Goal: Information Seeking & Learning: Learn about a topic

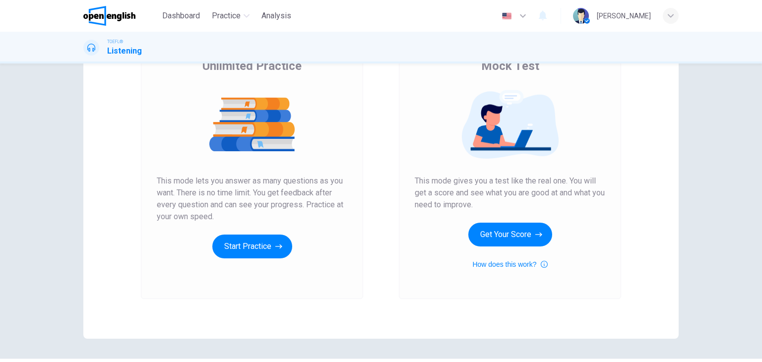
scroll to position [99, 0]
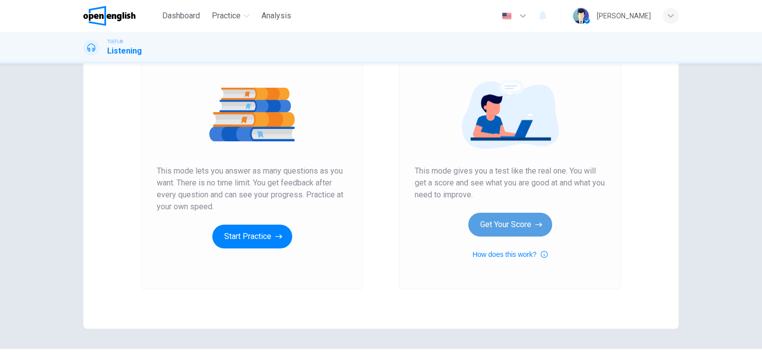
click at [500, 227] on button "Get Your Score" at bounding box center [510, 225] width 84 height 24
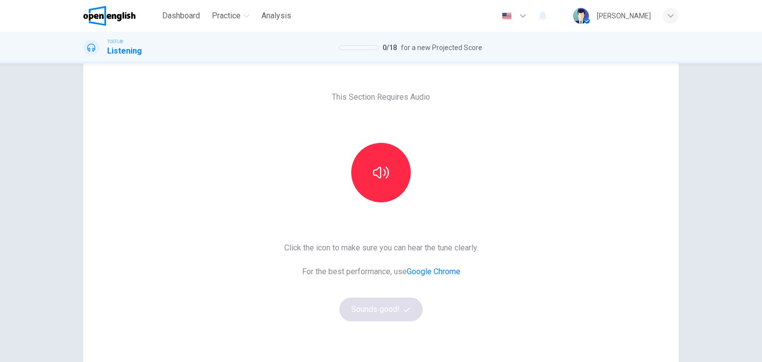
scroll to position [50, 0]
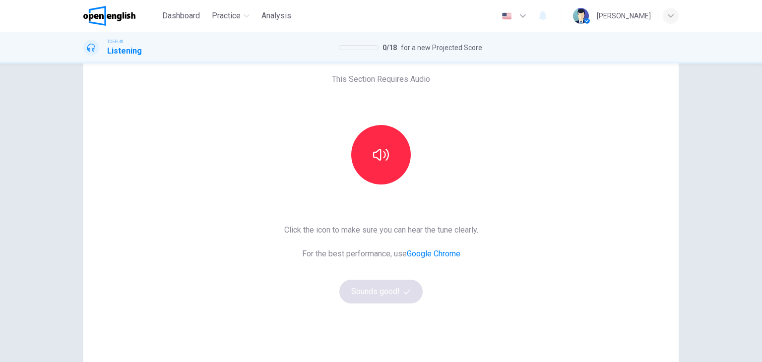
drag, startPoint x: 379, startPoint y: 167, endPoint x: 376, endPoint y: 189, distance: 22.0
click at [379, 174] on button "button" at bounding box center [381, 155] width 60 height 60
click at [381, 284] on button "Sounds good!" at bounding box center [380, 292] width 83 height 24
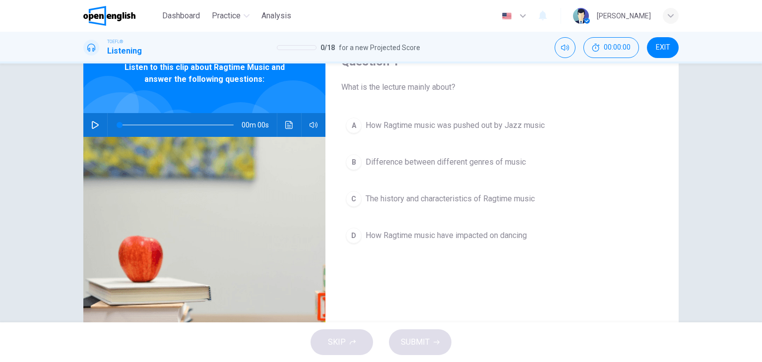
scroll to position [0, 0]
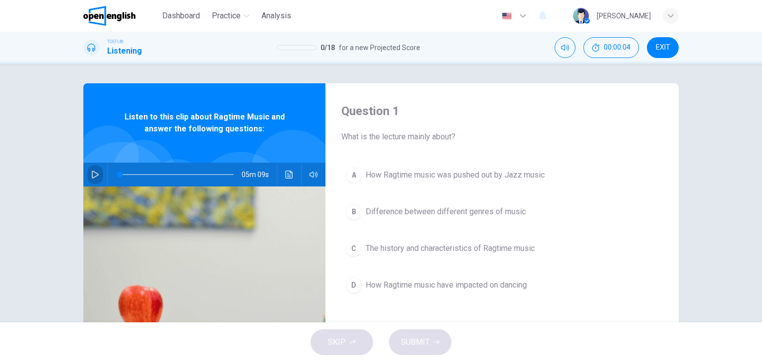
click at [93, 175] on icon "button" at bounding box center [95, 175] width 8 height 8
type input "*"
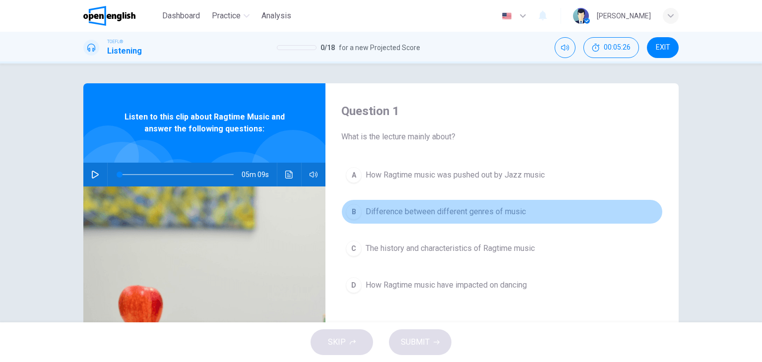
click at [437, 213] on span "Difference between different genres of music" at bounding box center [446, 212] width 160 height 12
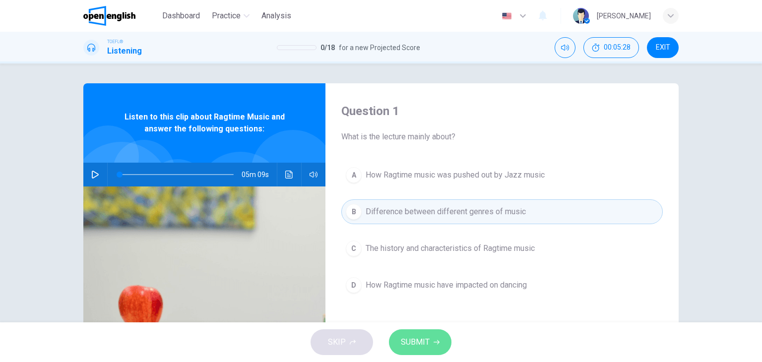
click at [437, 342] on icon "button" at bounding box center [437, 342] width 6 height 4
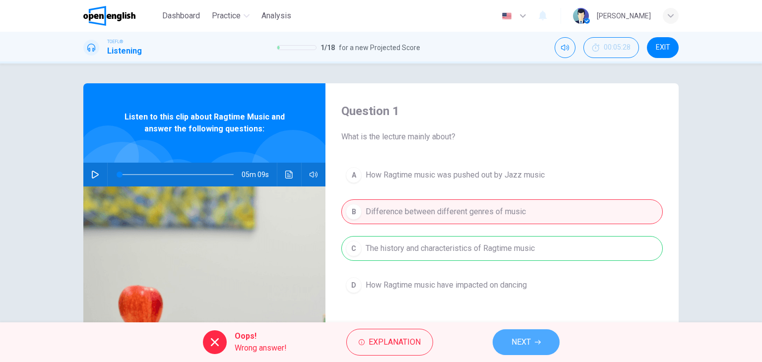
click at [528, 338] on span "NEXT" at bounding box center [520, 342] width 19 height 14
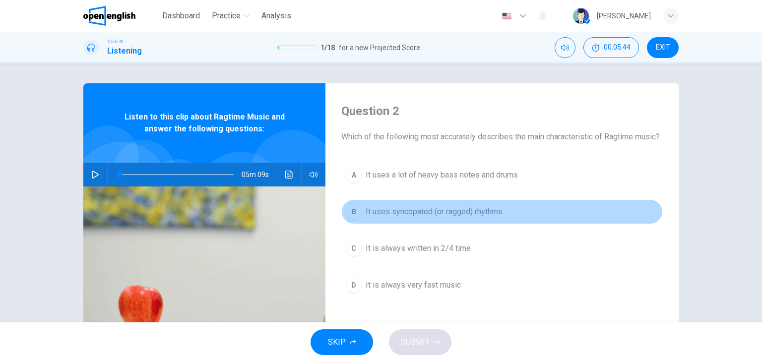
click at [470, 218] on span "It uses syncopated (or ragged) rhythms" at bounding box center [434, 212] width 137 height 12
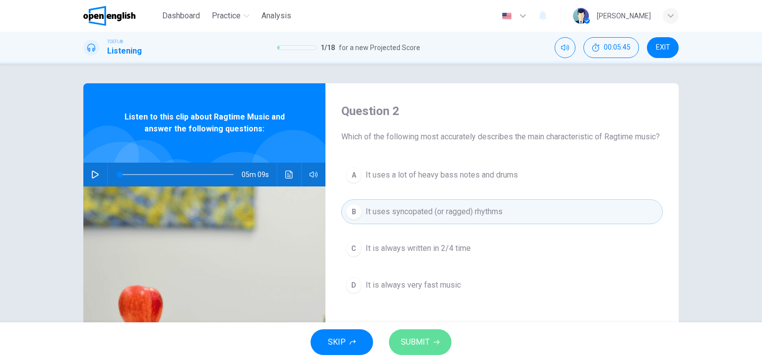
click at [422, 335] on span "SUBMIT" at bounding box center [415, 342] width 29 height 14
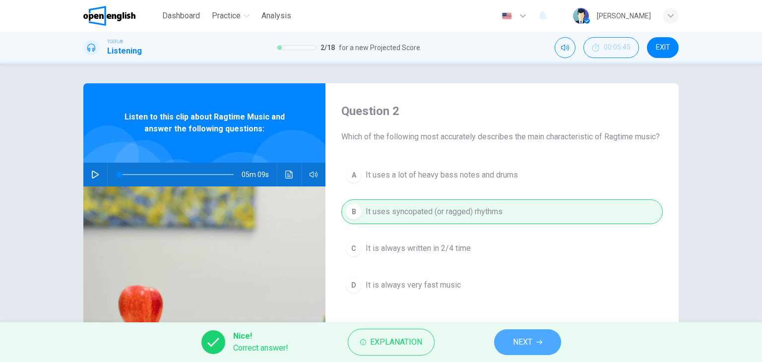
click at [544, 344] on button "NEXT" at bounding box center [527, 342] width 67 height 26
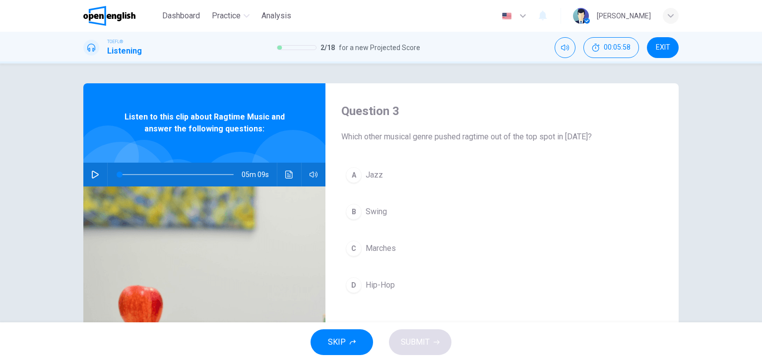
click at [401, 281] on button "D Hip-Hop" at bounding box center [501, 285] width 321 height 25
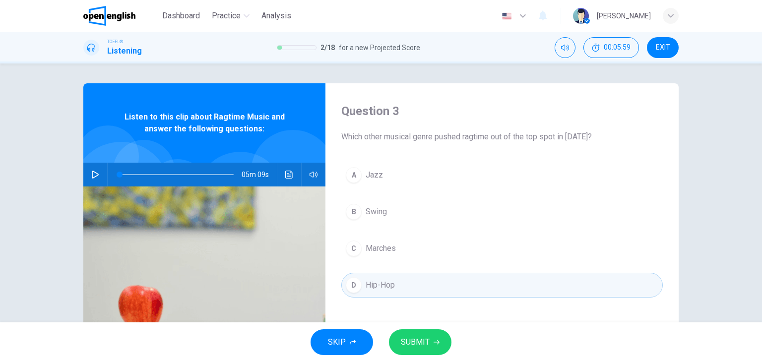
click at [422, 348] on span "SUBMIT" at bounding box center [415, 342] width 29 height 14
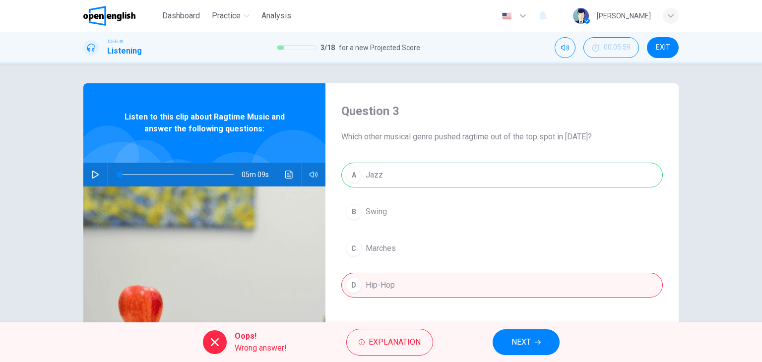
click at [529, 346] on span "NEXT" at bounding box center [520, 342] width 19 height 14
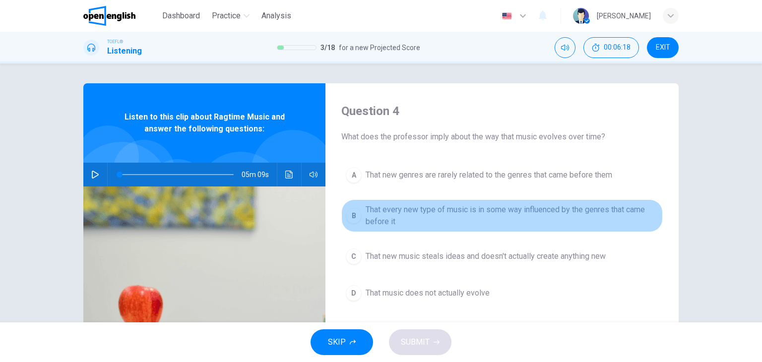
click at [394, 213] on span "That every new type of music is in some way influenced by the genres that came …" at bounding box center [512, 216] width 293 height 24
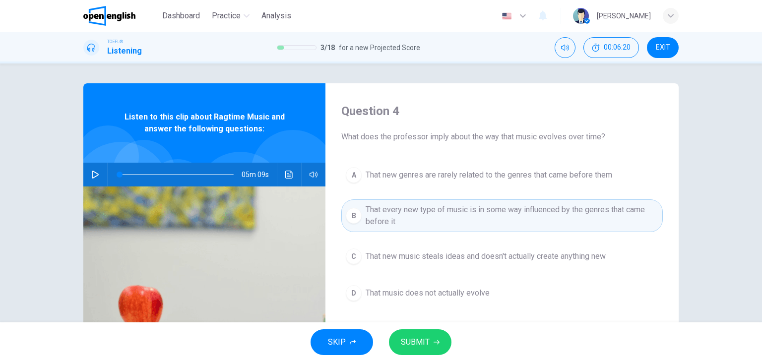
click at [434, 337] on button "SUBMIT" at bounding box center [420, 342] width 63 height 26
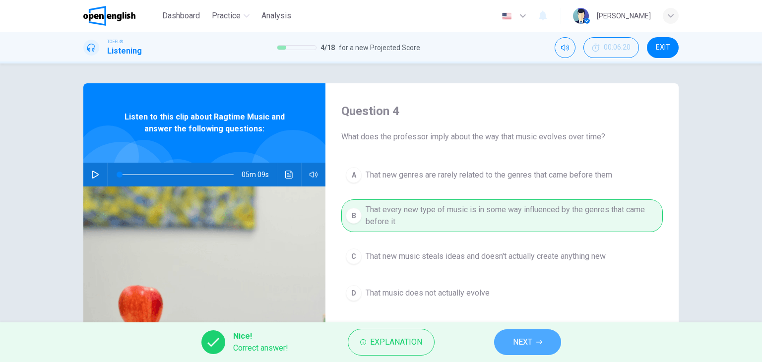
click at [530, 343] on span "NEXT" at bounding box center [522, 342] width 19 height 14
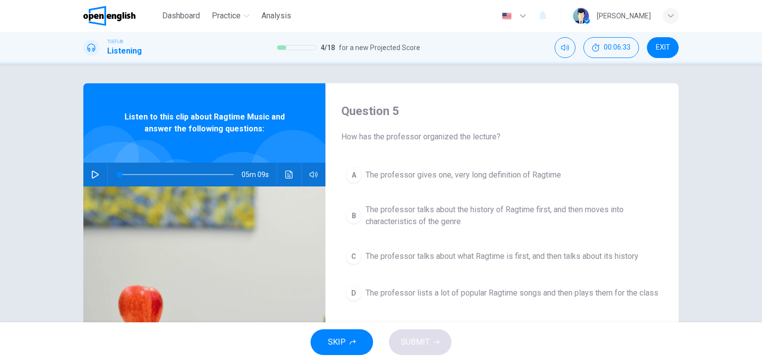
click at [409, 216] on span "The professor talks about the history of Ragtime first, and then moves into cha…" at bounding box center [512, 216] width 293 height 24
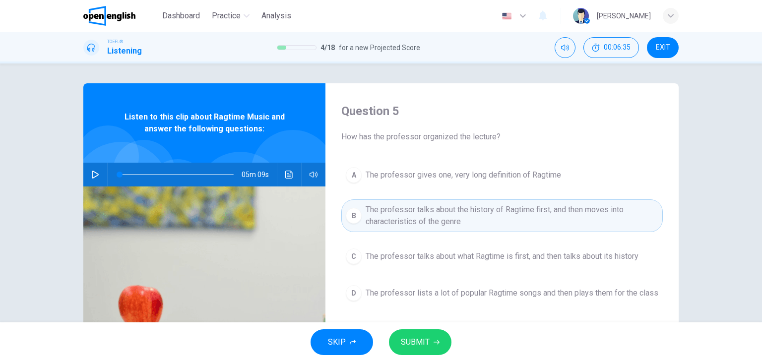
click at [417, 347] on span "SUBMIT" at bounding box center [415, 342] width 29 height 14
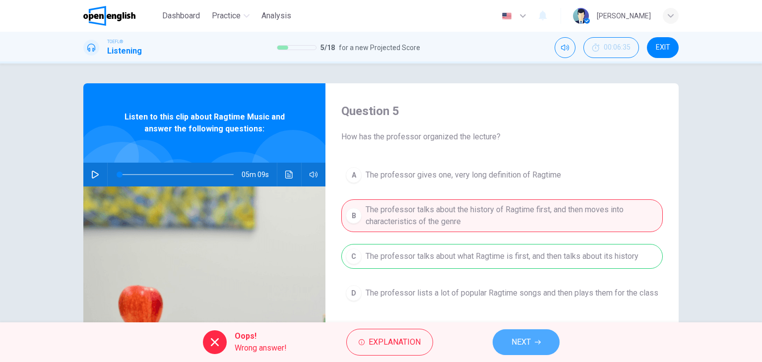
click at [522, 342] on span "NEXT" at bounding box center [520, 342] width 19 height 14
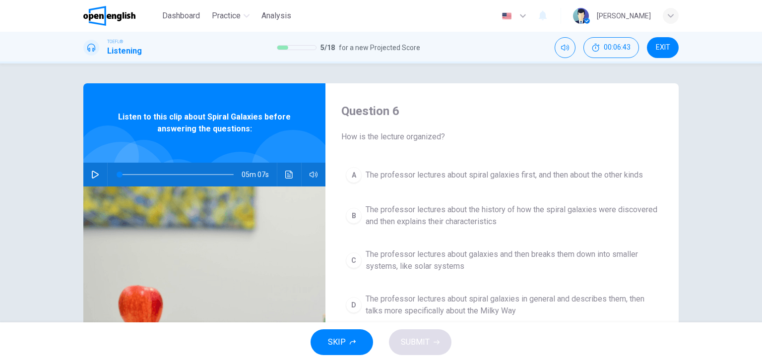
click at [93, 174] on icon "button" at bounding box center [95, 175] width 8 height 8
type input "*"
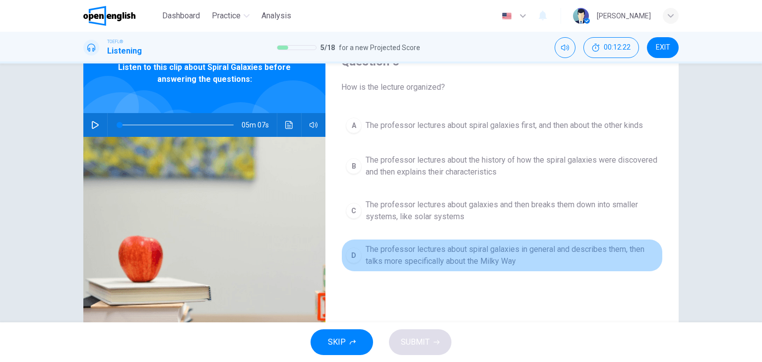
click at [458, 257] on span "The professor lectures about spiral galaxies in general and describes them, the…" at bounding box center [512, 256] width 293 height 24
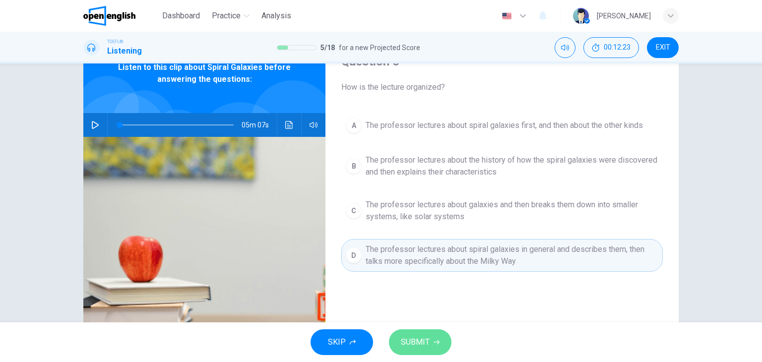
click at [425, 338] on span "SUBMIT" at bounding box center [415, 342] width 29 height 14
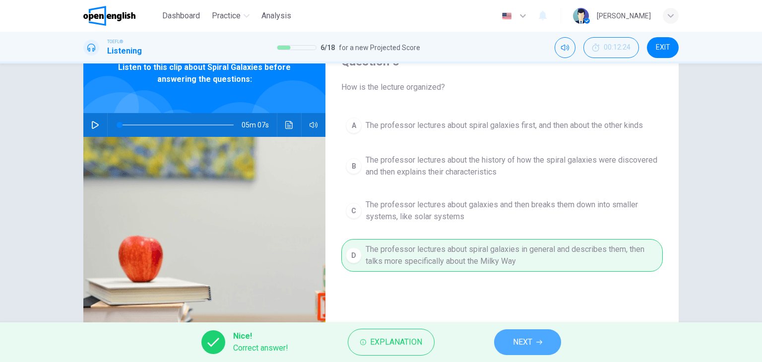
click at [530, 341] on span "NEXT" at bounding box center [522, 342] width 19 height 14
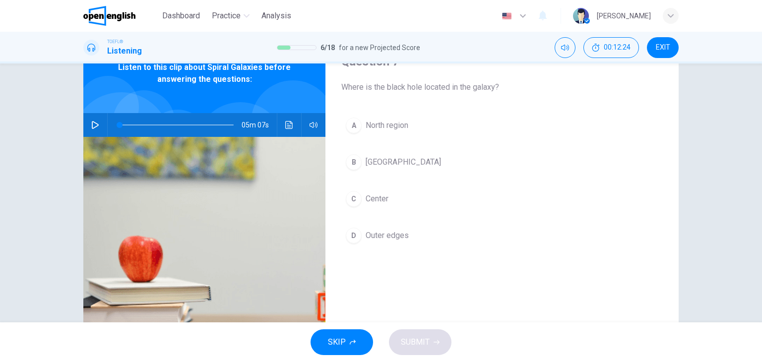
scroll to position [0, 0]
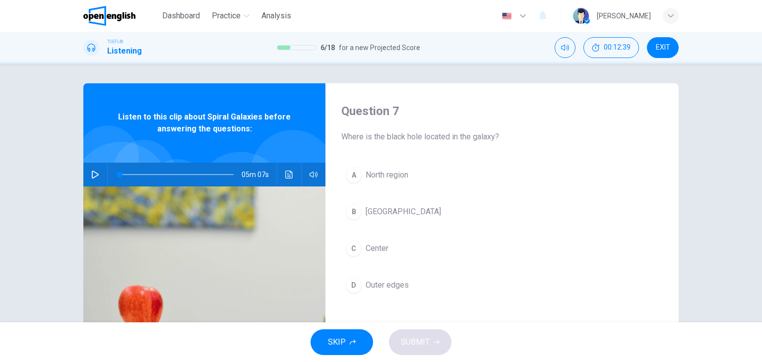
click at [381, 247] on span "Center" at bounding box center [377, 249] width 23 height 12
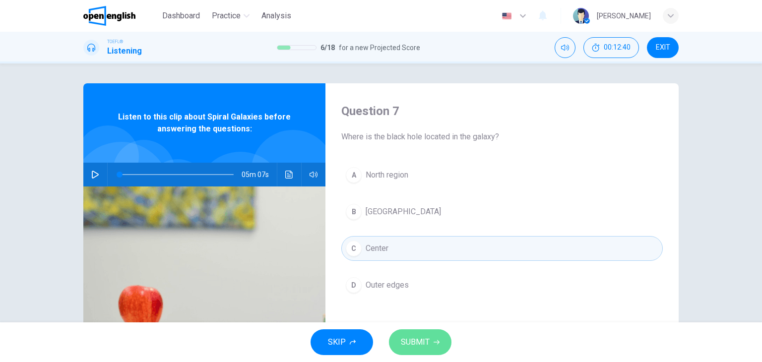
click at [414, 336] on span "SUBMIT" at bounding box center [415, 342] width 29 height 14
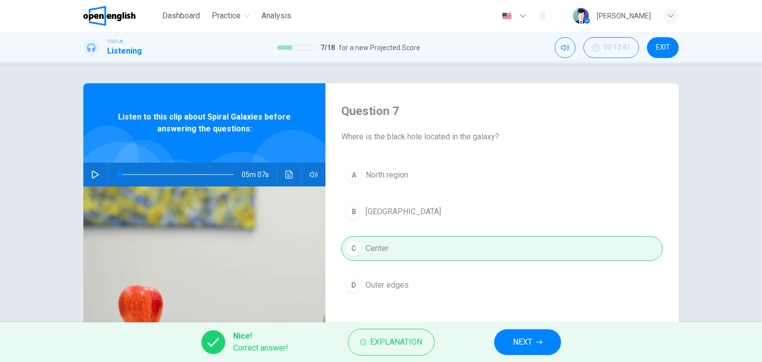
click at [517, 340] on span "NEXT" at bounding box center [522, 342] width 19 height 14
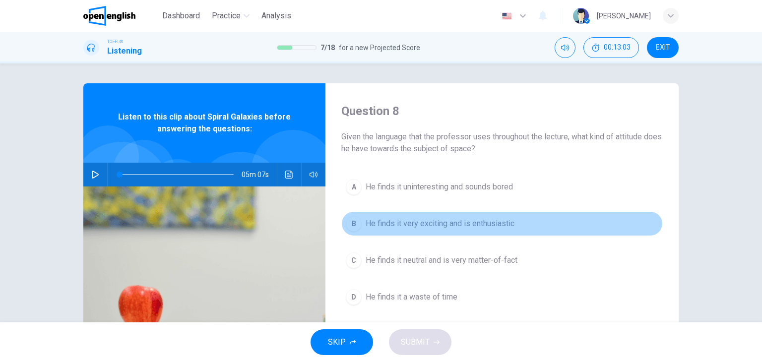
click at [443, 227] on span "He finds it very exciting and is enthusiastic" at bounding box center [440, 224] width 149 height 12
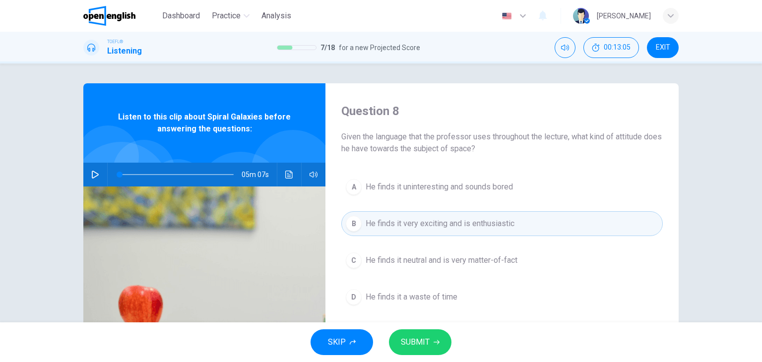
click at [420, 343] on span "SUBMIT" at bounding box center [415, 342] width 29 height 14
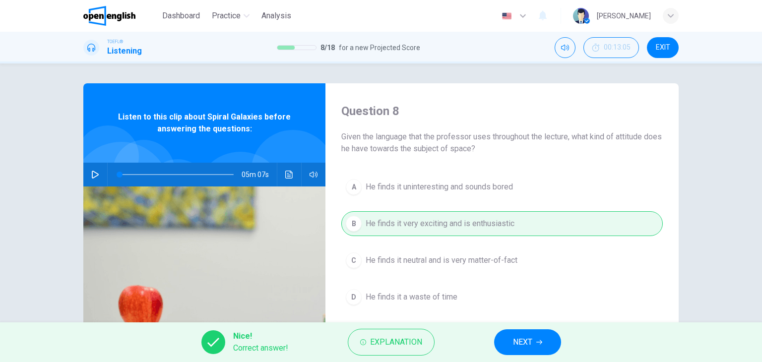
click at [524, 340] on span "NEXT" at bounding box center [522, 342] width 19 height 14
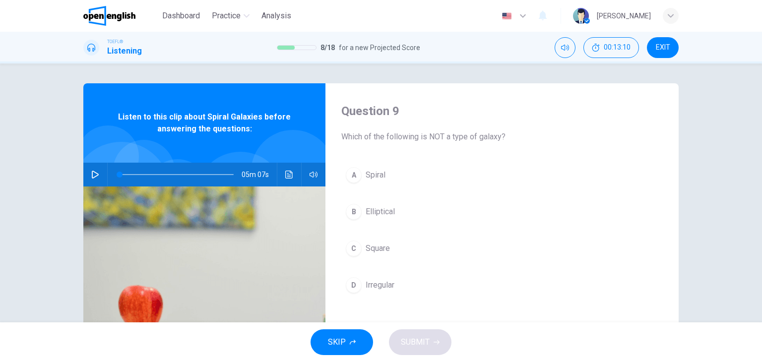
click at [375, 249] on span "Square" at bounding box center [378, 249] width 24 height 12
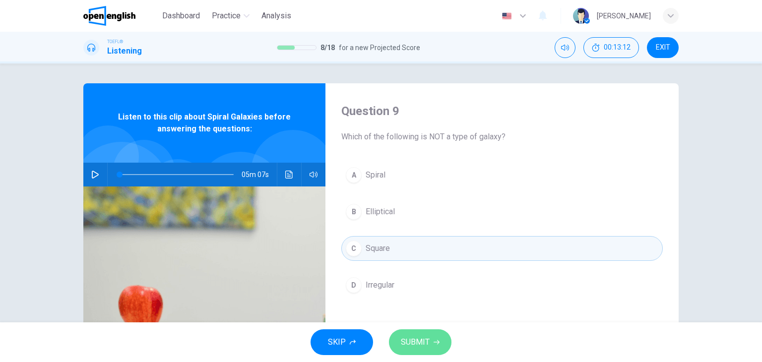
click at [421, 336] on span "SUBMIT" at bounding box center [415, 342] width 29 height 14
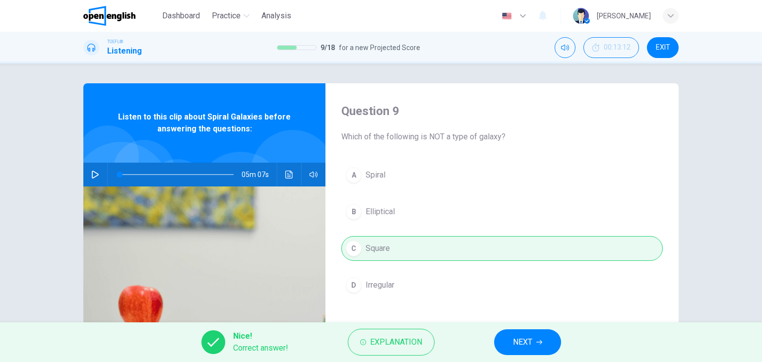
click at [523, 333] on button "NEXT" at bounding box center [527, 342] width 67 height 26
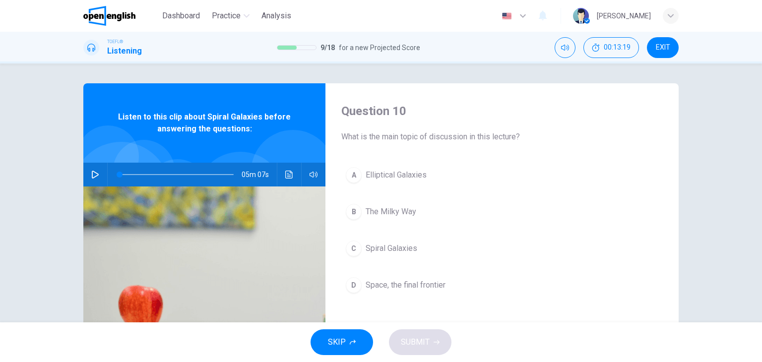
click at [388, 251] on span "Spiral Galaxies" at bounding box center [392, 249] width 52 height 12
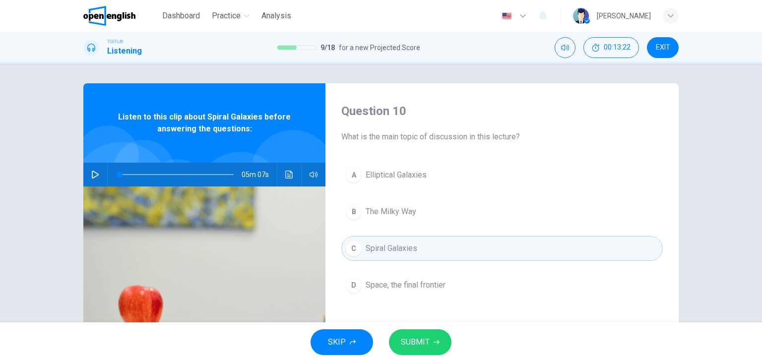
click at [419, 341] on span "SUBMIT" at bounding box center [415, 342] width 29 height 14
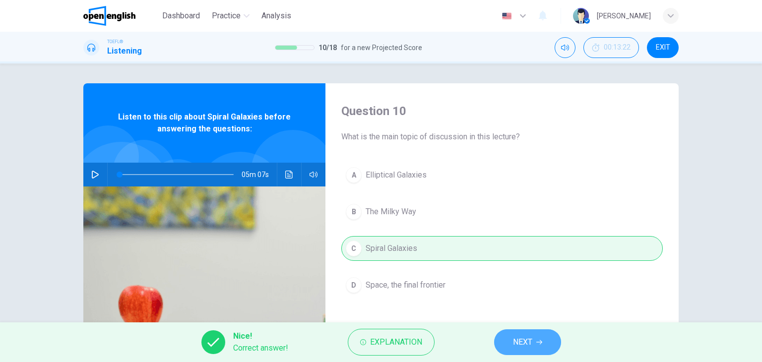
click at [528, 339] on span "NEXT" at bounding box center [522, 342] width 19 height 14
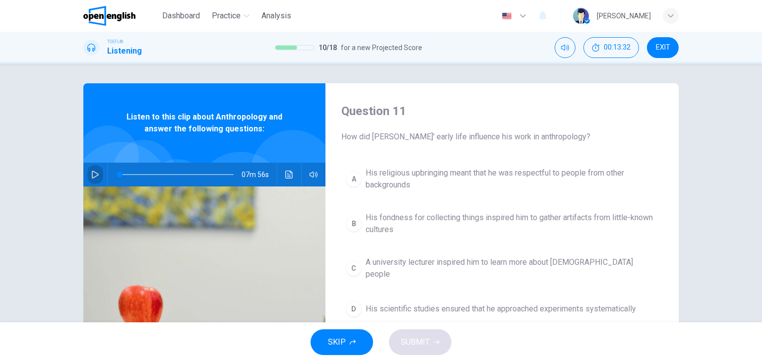
click at [91, 177] on icon "button" at bounding box center [95, 175] width 8 height 8
type input "*"
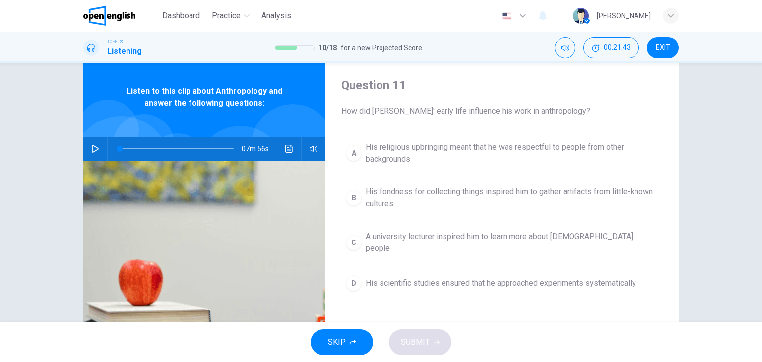
scroll to position [50, 0]
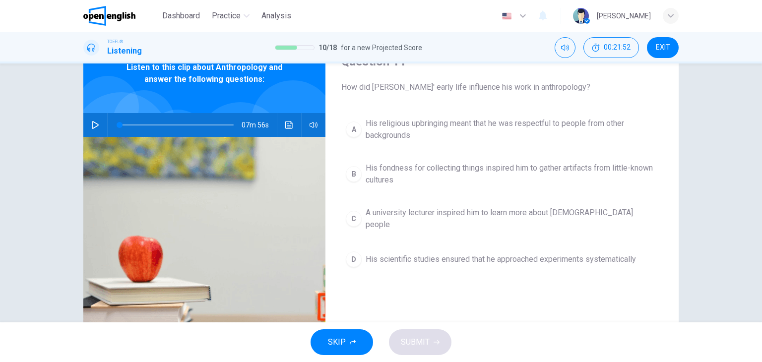
click at [462, 170] on span "His fondness for collecting things inspired him to gather artifacts from little…" at bounding box center [512, 174] width 293 height 24
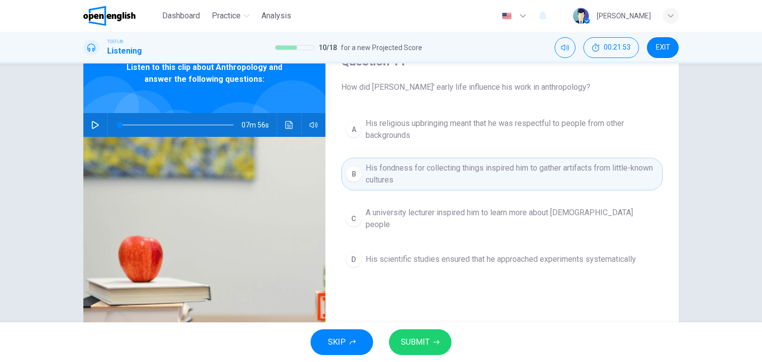
click at [436, 339] on icon "button" at bounding box center [437, 342] width 6 height 6
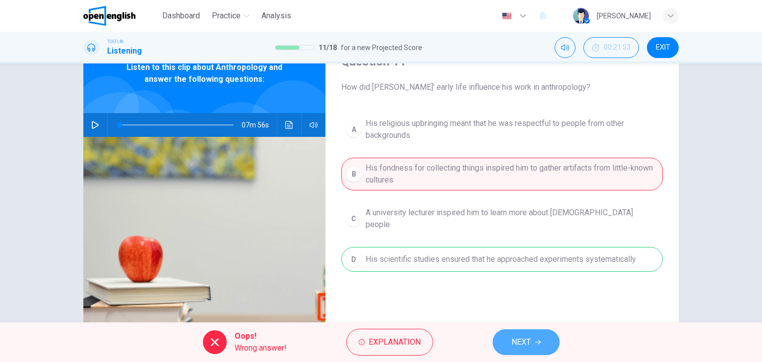
click at [522, 342] on span "NEXT" at bounding box center [520, 342] width 19 height 14
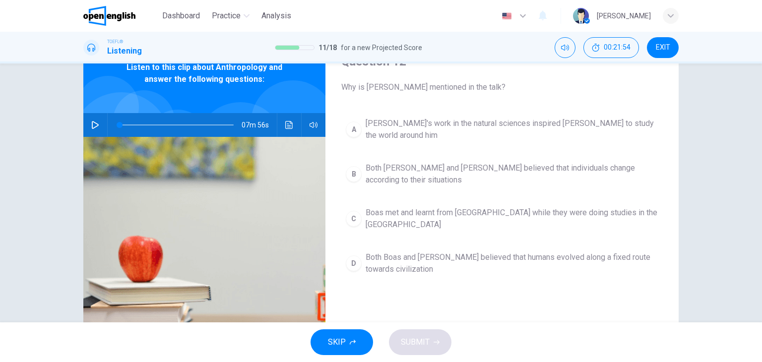
scroll to position [0, 0]
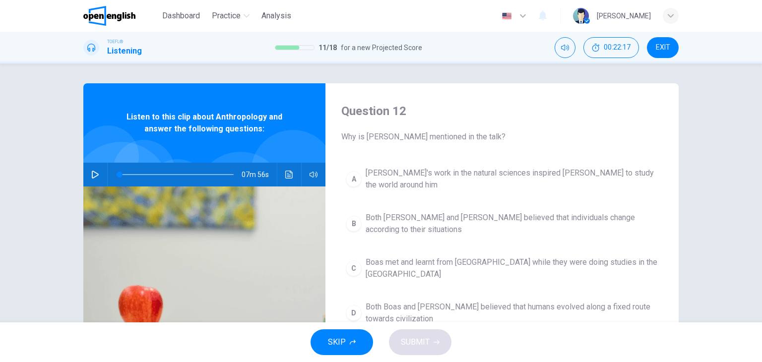
click at [425, 260] on span "Boas met and learnt from [GEOGRAPHIC_DATA] while they were doing studies in the…" at bounding box center [512, 268] width 293 height 24
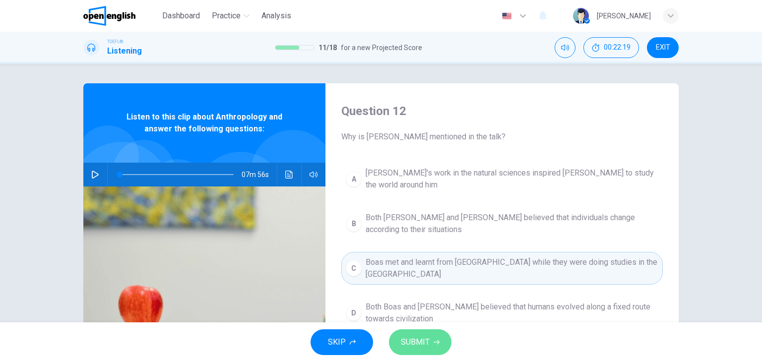
click at [429, 346] on button "SUBMIT" at bounding box center [420, 342] width 63 height 26
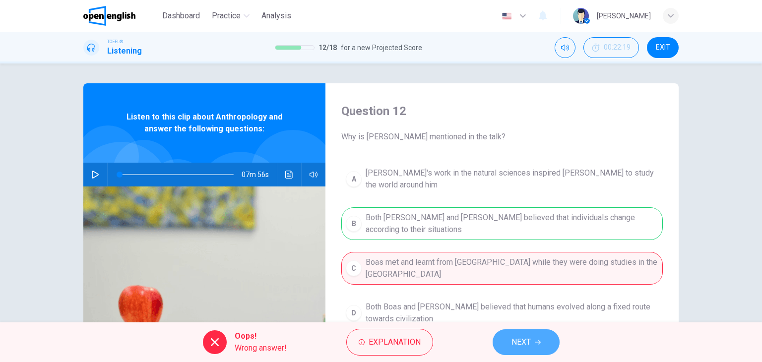
click at [525, 345] on span "NEXT" at bounding box center [520, 342] width 19 height 14
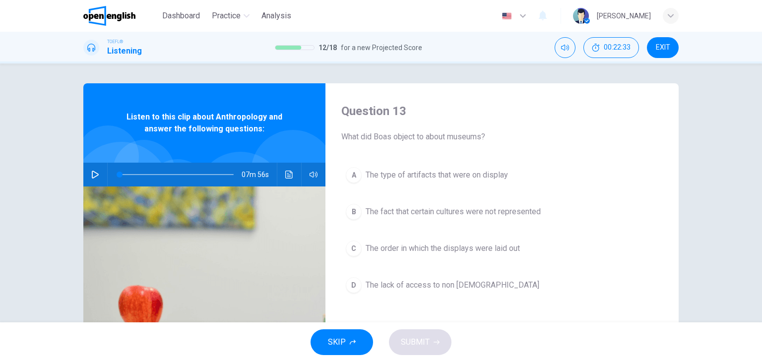
click at [444, 170] on span "The type of artifacts that were on display" at bounding box center [437, 175] width 142 height 12
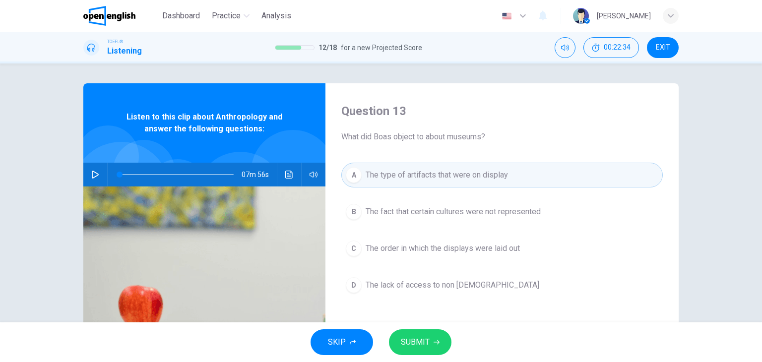
click at [434, 343] on icon "button" at bounding box center [437, 342] width 6 height 6
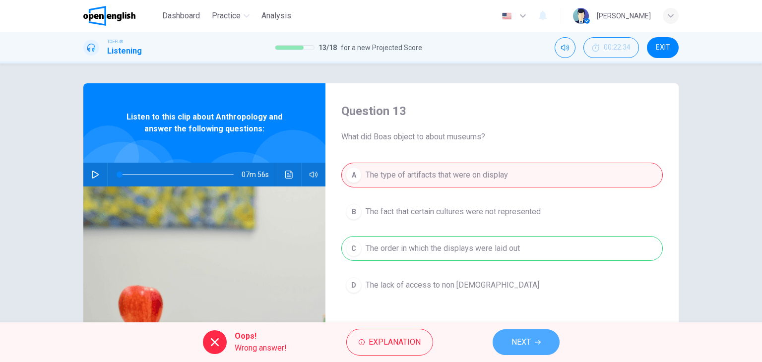
click at [531, 344] on button "NEXT" at bounding box center [526, 342] width 67 height 26
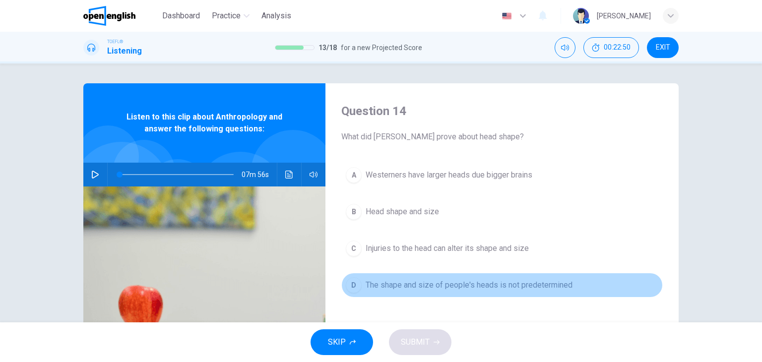
click at [476, 286] on span "The shape and size of people's heads is not predetermined" at bounding box center [469, 285] width 207 height 12
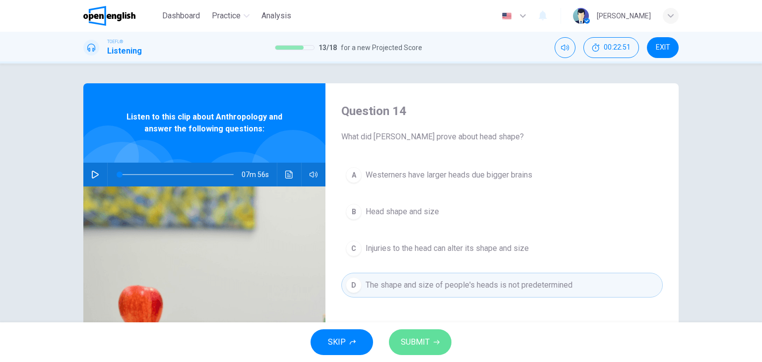
click at [415, 339] on span "SUBMIT" at bounding box center [415, 342] width 29 height 14
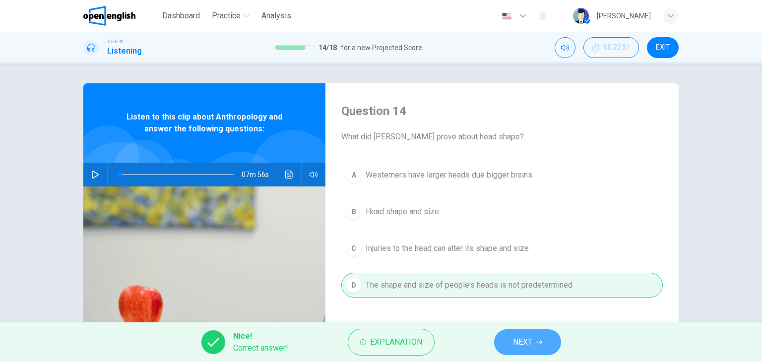
click at [528, 337] on span "NEXT" at bounding box center [522, 342] width 19 height 14
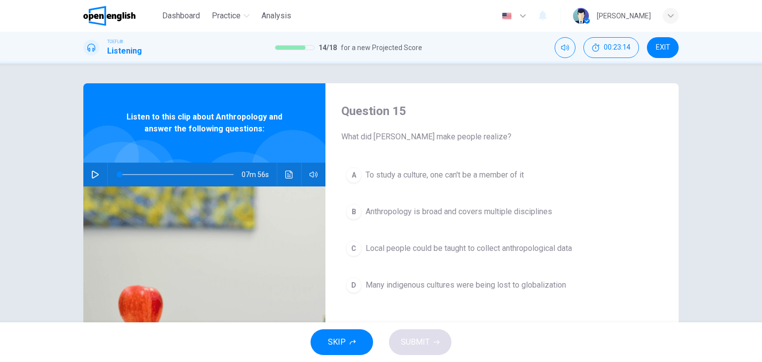
click at [480, 234] on div "A To study a culture, one can't be a member of it B Anthropology is broad and c…" at bounding box center [501, 240] width 321 height 155
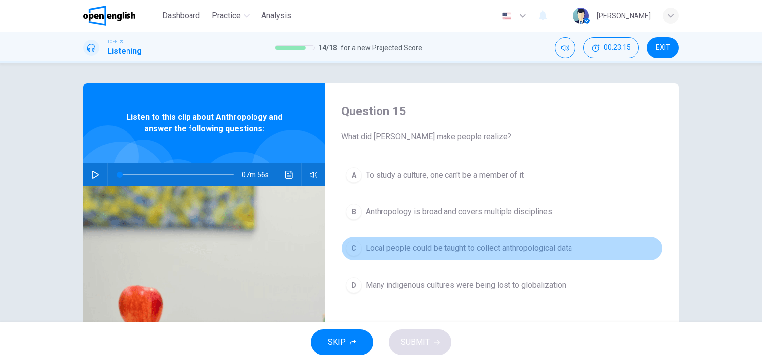
click at [482, 245] on span "Local people could be taught to collect anthropological data" at bounding box center [469, 249] width 206 height 12
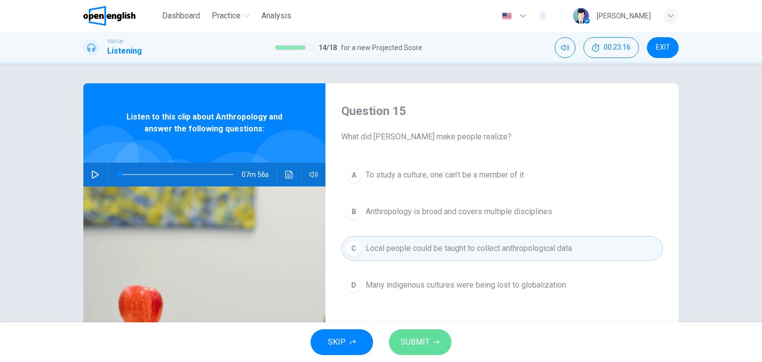
click at [432, 347] on button "SUBMIT" at bounding box center [420, 342] width 63 height 26
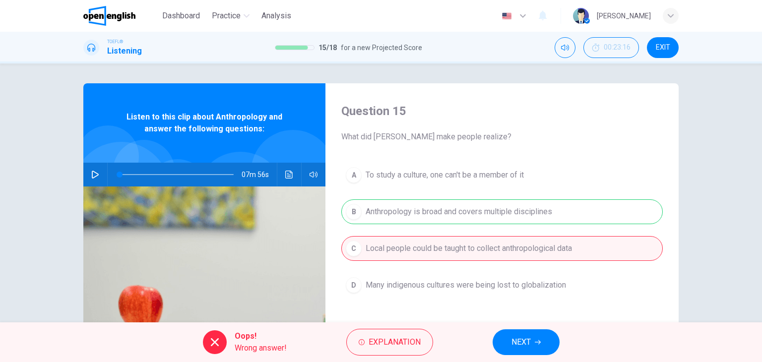
click at [531, 342] on span "NEXT" at bounding box center [520, 342] width 19 height 14
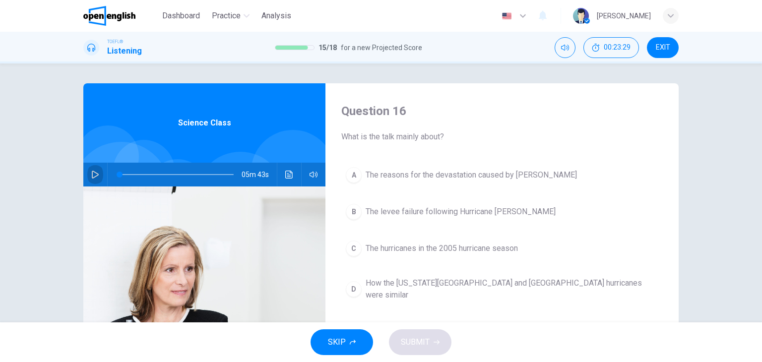
click at [93, 179] on button "button" at bounding box center [95, 175] width 16 height 24
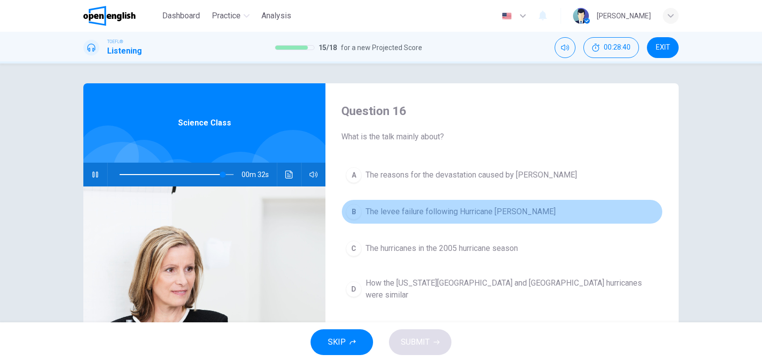
click at [476, 210] on span "The levee failure following Hurricane [PERSON_NAME]" at bounding box center [461, 212] width 190 height 12
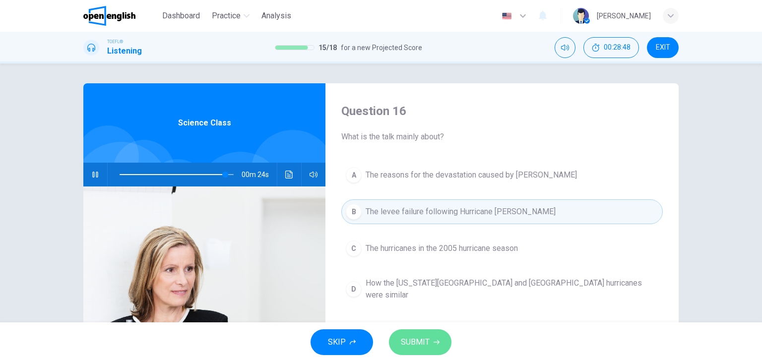
click at [428, 339] on span "SUBMIT" at bounding box center [415, 342] width 29 height 14
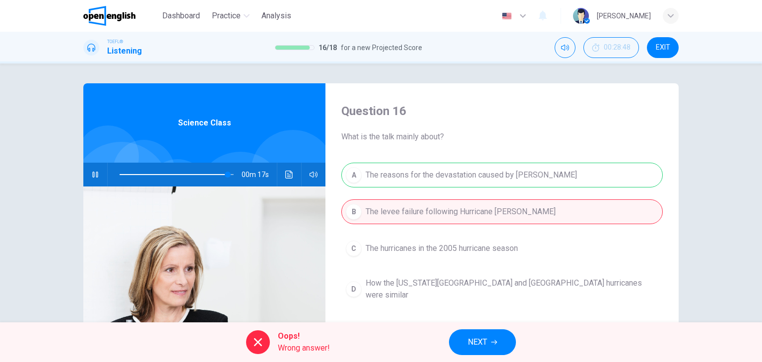
click at [491, 343] on icon "button" at bounding box center [494, 342] width 6 height 6
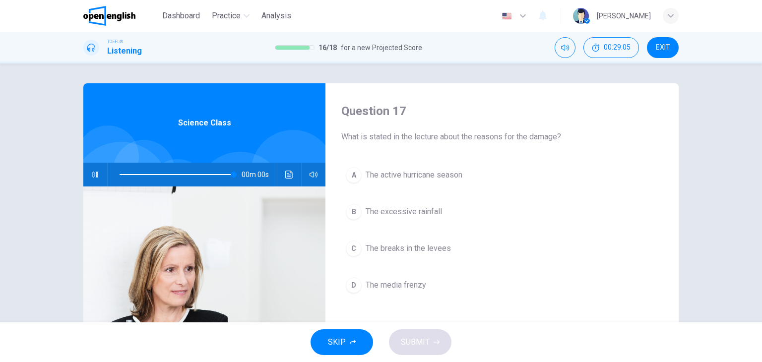
type input "*"
click at [413, 283] on span "The media frenzy" at bounding box center [396, 285] width 61 height 12
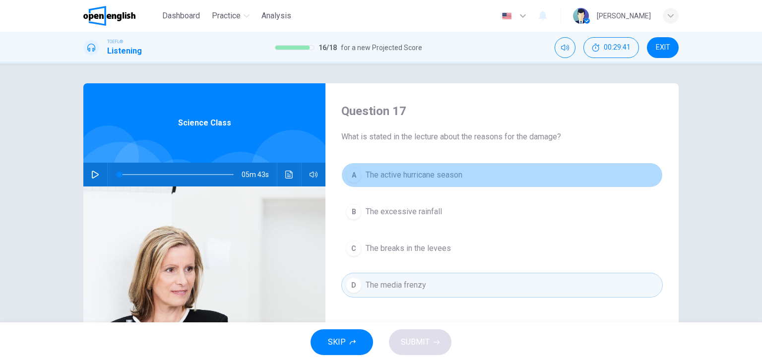
click at [399, 174] on span "The active hurricane season" at bounding box center [414, 175] width 97 height 12
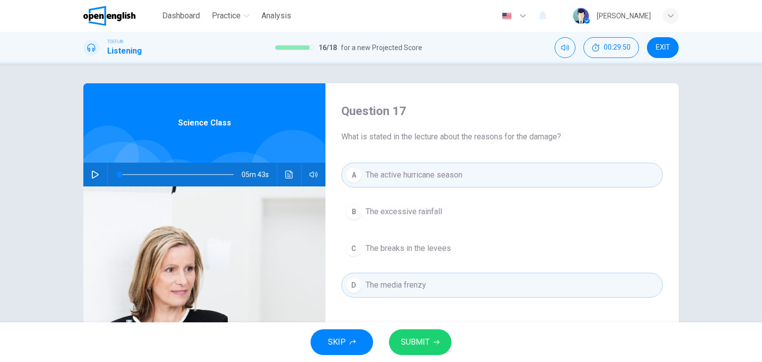
click at [423, 349] on button "SUBMIT" at bounding box center [420, 342] width 63 height 26
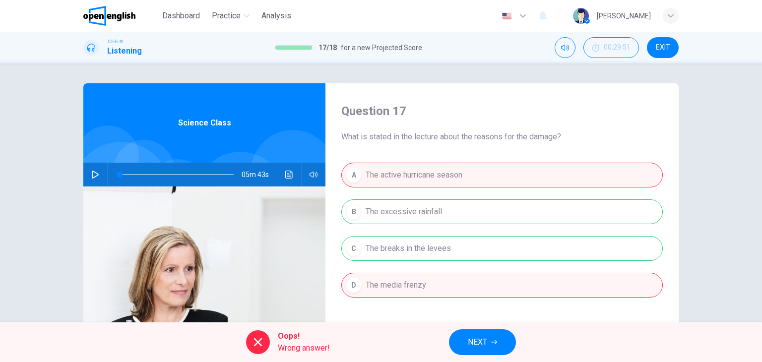
click at [475, 349] on span "NEXT" at bounding box center [477, 342] width 19 height 14
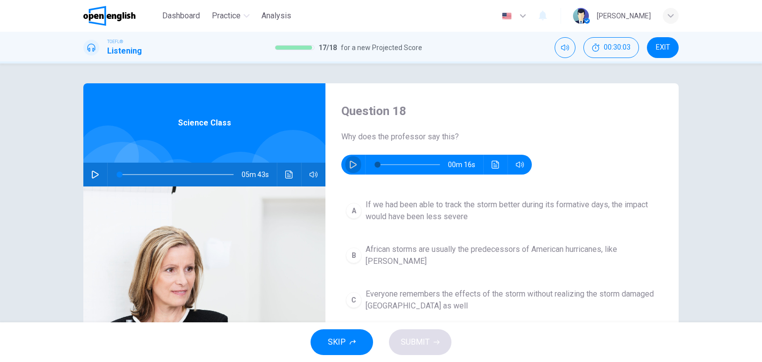
click at [346, 167] on button "button" at bounding box center [353, 165] width 16 height 20
type input "*"
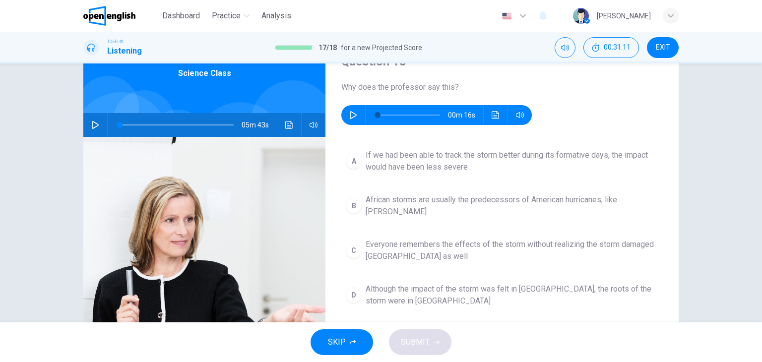
click at [398, 283] on span "Although the impact of the storm was felt in [GEOGRAPHIC_DATA], the roots of th…" at bounding box center [512, 295] width 293 height 24
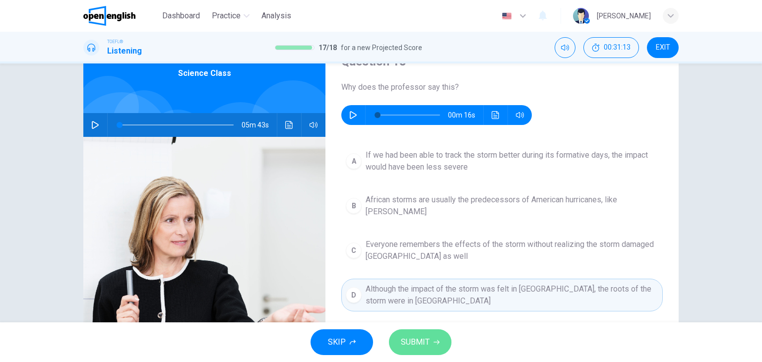
click at [422, 330] on button "SUBMIT" at bounding box center [420, 342] width 63 height 26
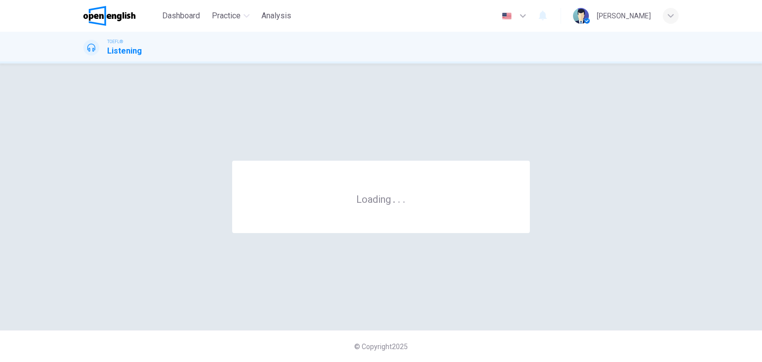
scroll to position [0, 0]
